Goal: Task Accomplishment & Management: Complete application form

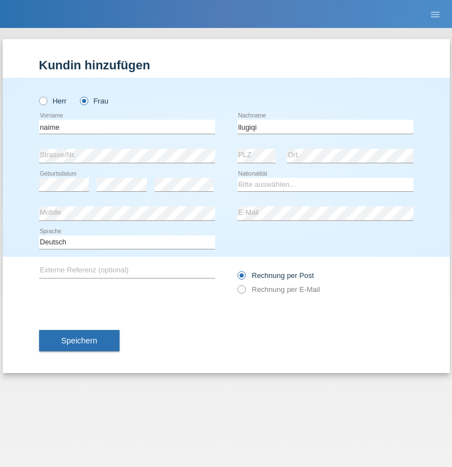
type input "llugiqi"
select select "CH"
radio input "true"
click at [127, 126] on input "text" at bounding box center [127, 127] width 176 height 14
type input "Shanas"
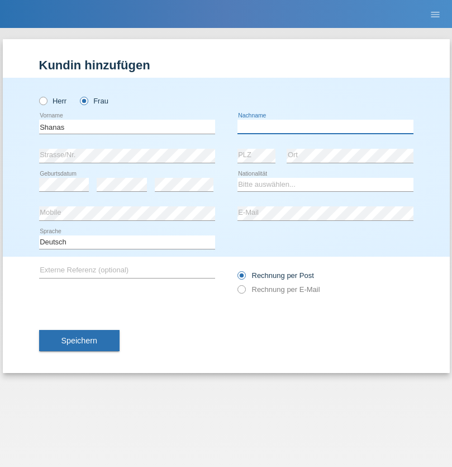
click at [325, 126] on input "text" at bounding box center [326, 127] width 176 height 14
type input "Baranati"
select select "CH"
radio input "true"
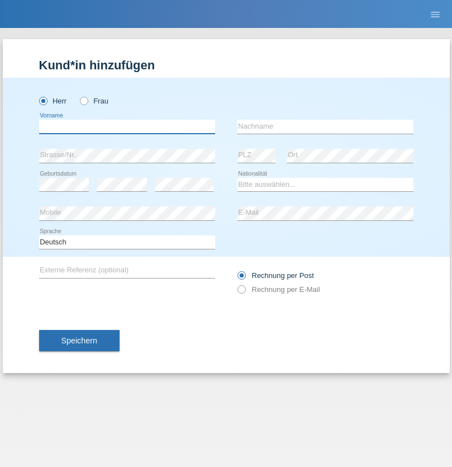
click at [127, 126] on input "text" at bounding box center [127, 127] width 176 height 14
type input "Khoshnaw"
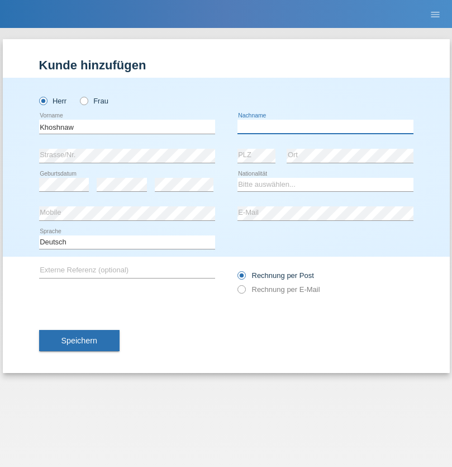
click at [325, 126] on input "text" at bounding box center [326, 127] width 176 height 14
type input "Abdulqadir"
select select "IR"
select select "C"
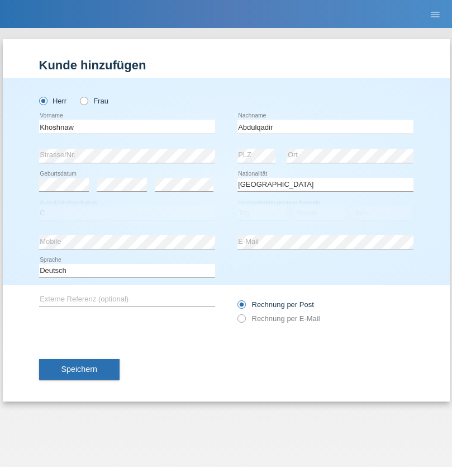
select select "03"
select select "09"
select select "2015"
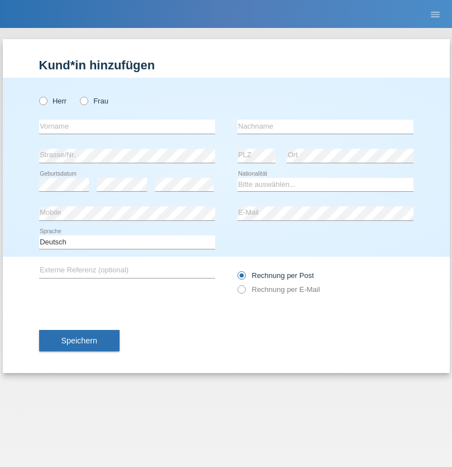
radio input "true"
click at [127, 126] on input "text" at bounding box center [127, 127] width 176 height 14
type input "Mustafa"
click at [325, 126] on input "text" at bounding box center [326, 127] width 176 height 14
type input "Sokol"
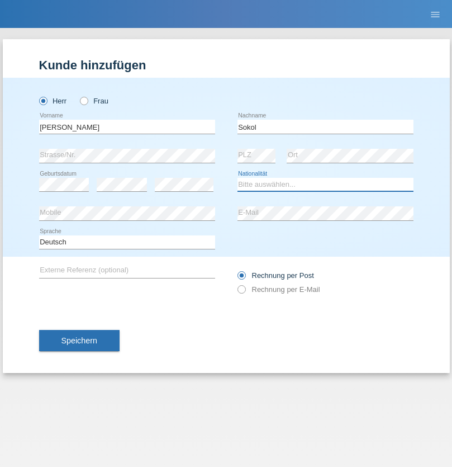
select select "XK"
select select "C"
select select "02"
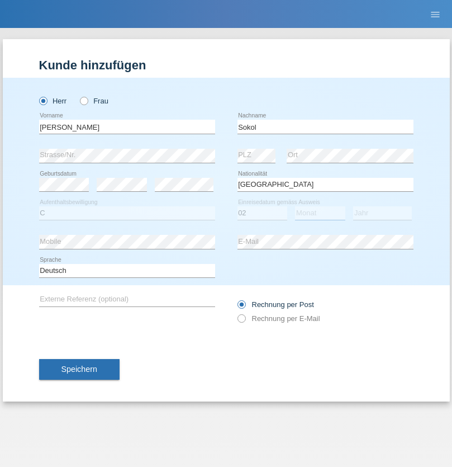
select select "08"
select select "1988"
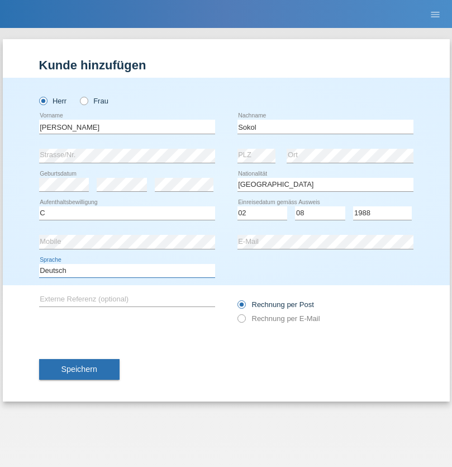
select select "en"
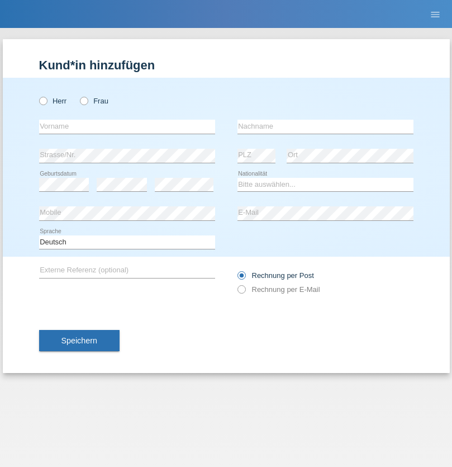
radio input "true"
click at [127, 126] on input "text" at bounding box center [127, 127] width 176 height 14
type input "[PERSON_NAME]"
click at [325, 126] on input "text" at bounding box center [326, 127] width 176 height 14
type input "Sokol"
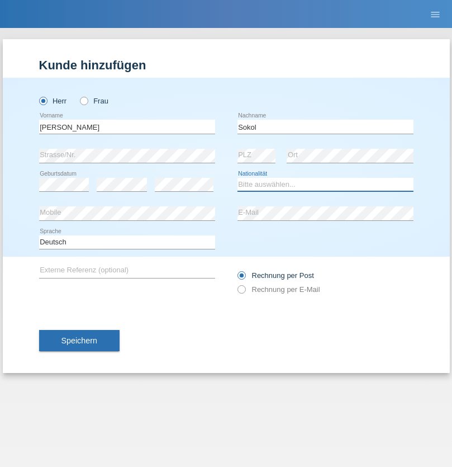
select select "XK"
select select "C"
select select "02"
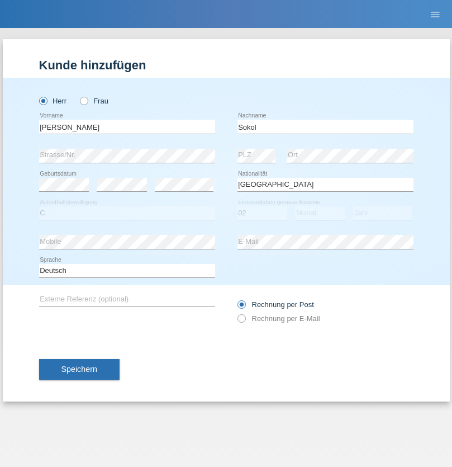
select select "08"
select select "1988"
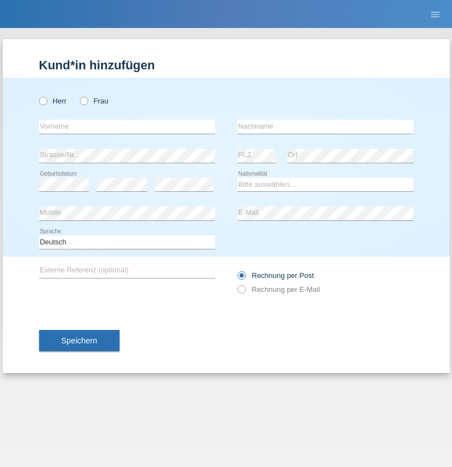
radio input "true"
click at [127, 126] on input "text" at bounding box center [127, 127] width 176 height 14
type input "[PERSON_NAME]"
click at [325, 126] on input "text" at bounding box center [326, 127] width 176 height 14
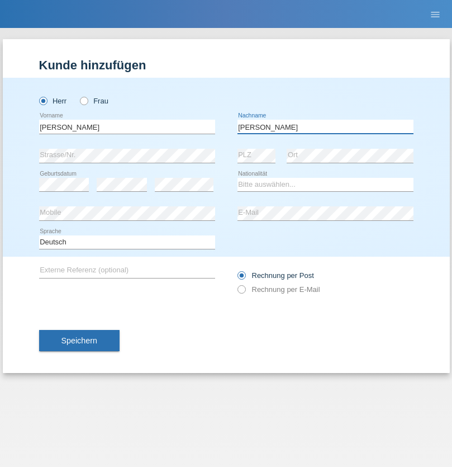
type input "[PERSON_NAME]"
select select "PL"
select select "C"
select select "11"
select select "01"
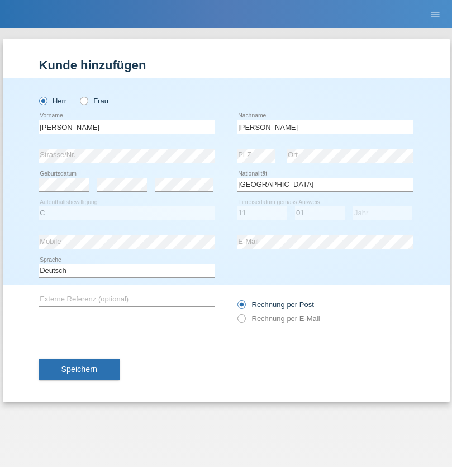
select select "2007"
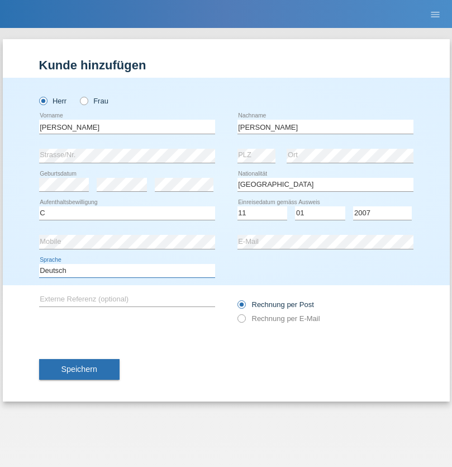
select select "en"
